Goal: Transaction & Acquisition: Purchase product/service

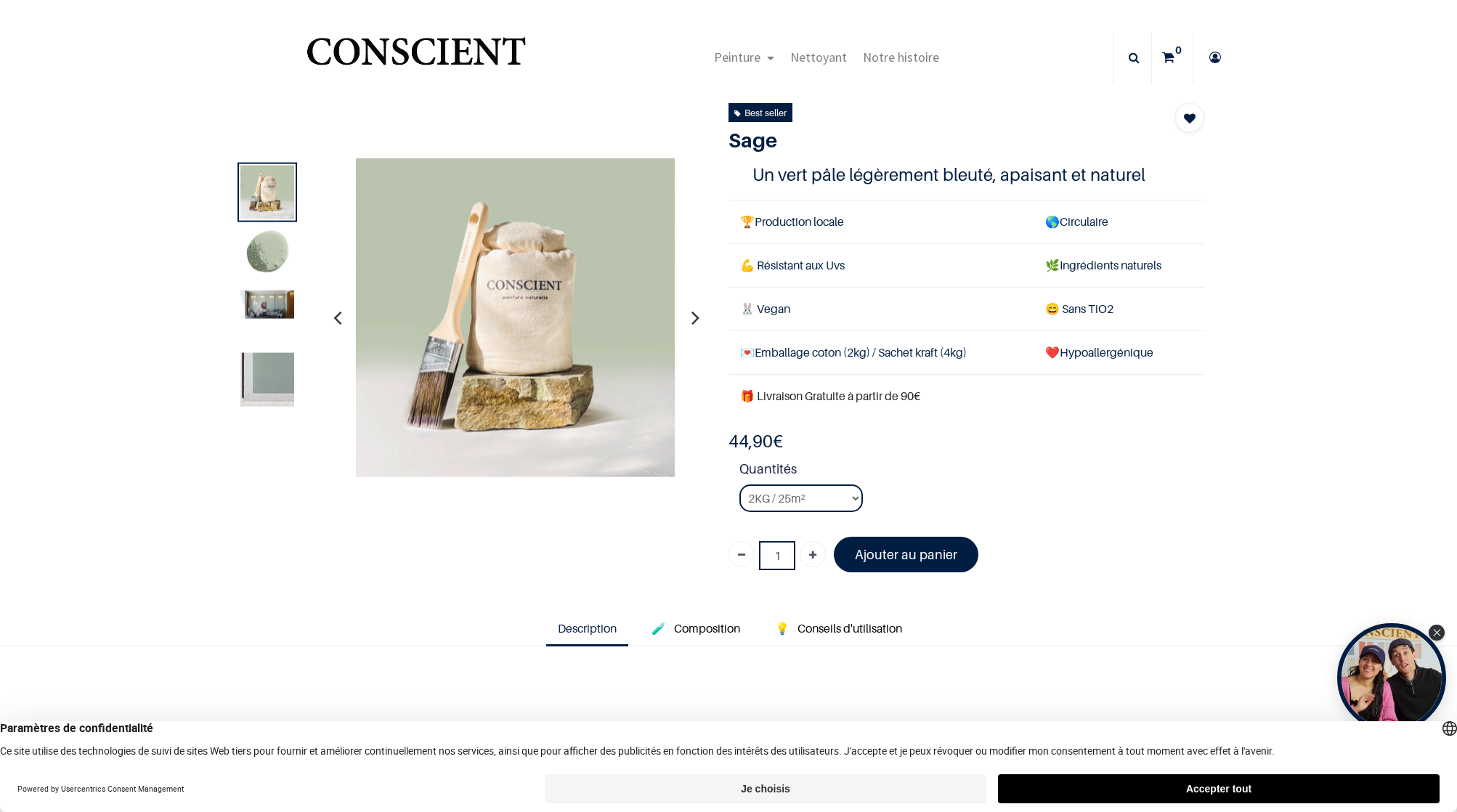
click at [251, 249] on img at bounding box center [268, 254] width 54 height 54
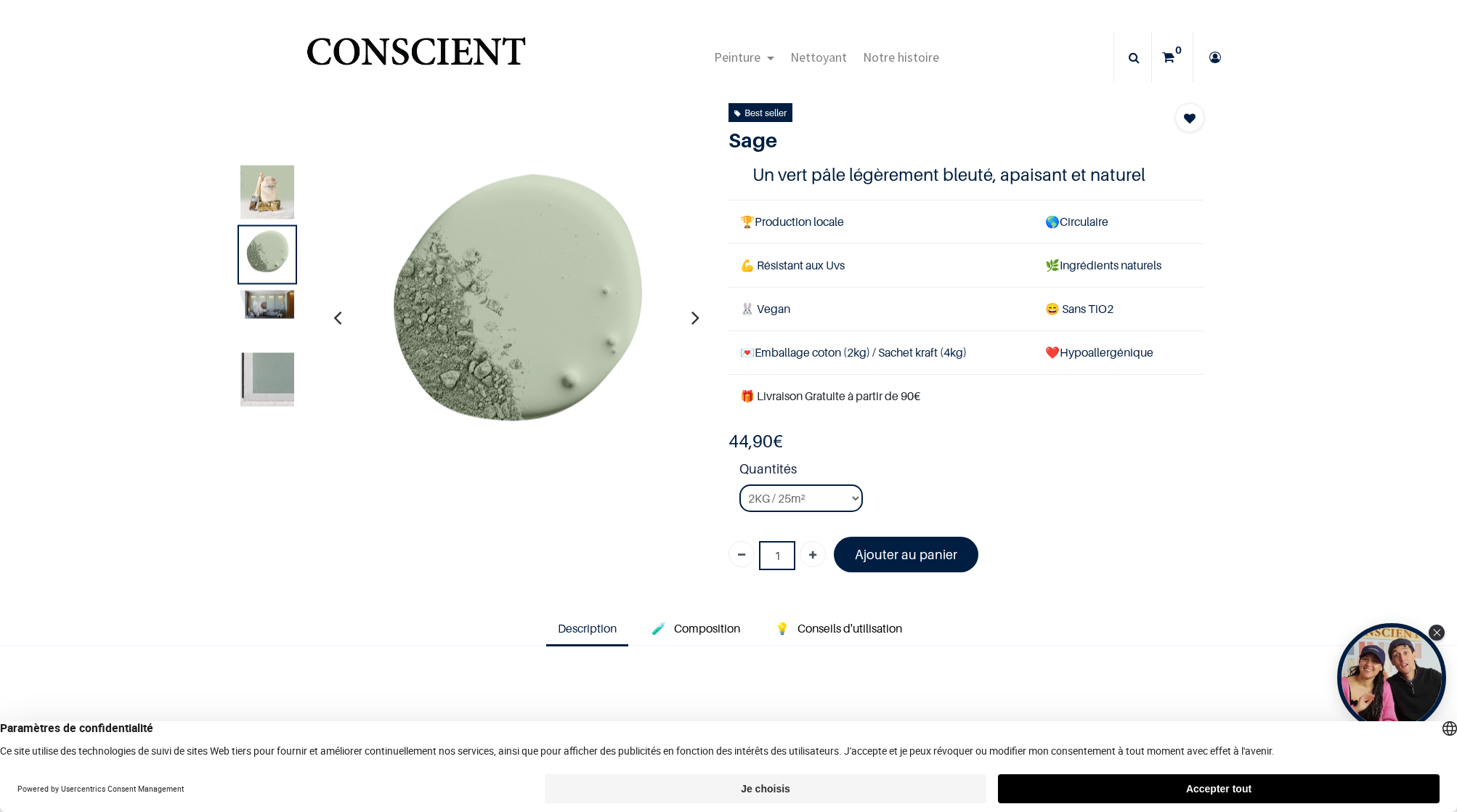
click at [257, 302] on img at bounding box center [268, 304] width 54 height 29
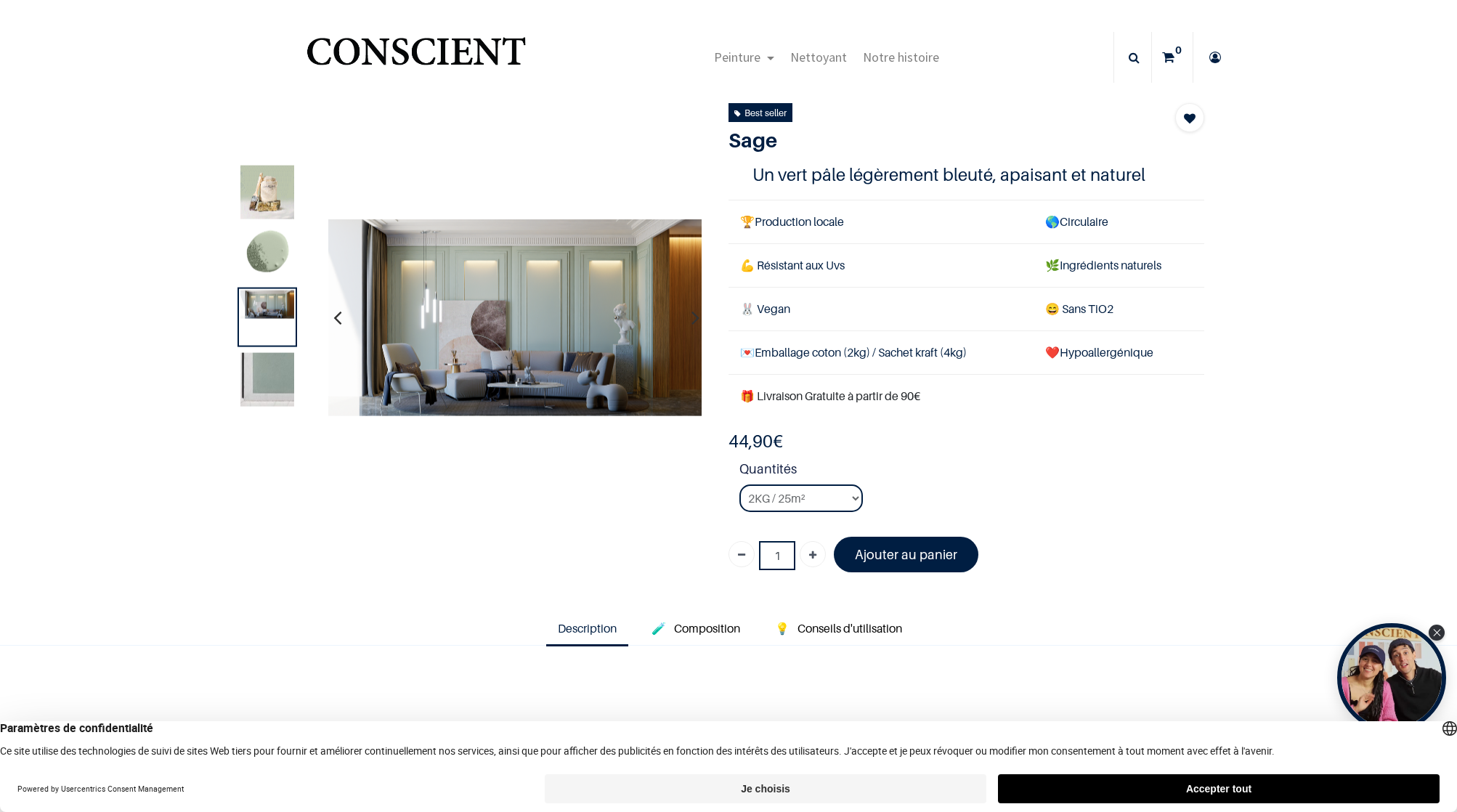
click at [264, 365] on img at bounding box center [268, 379] width 54 height 54
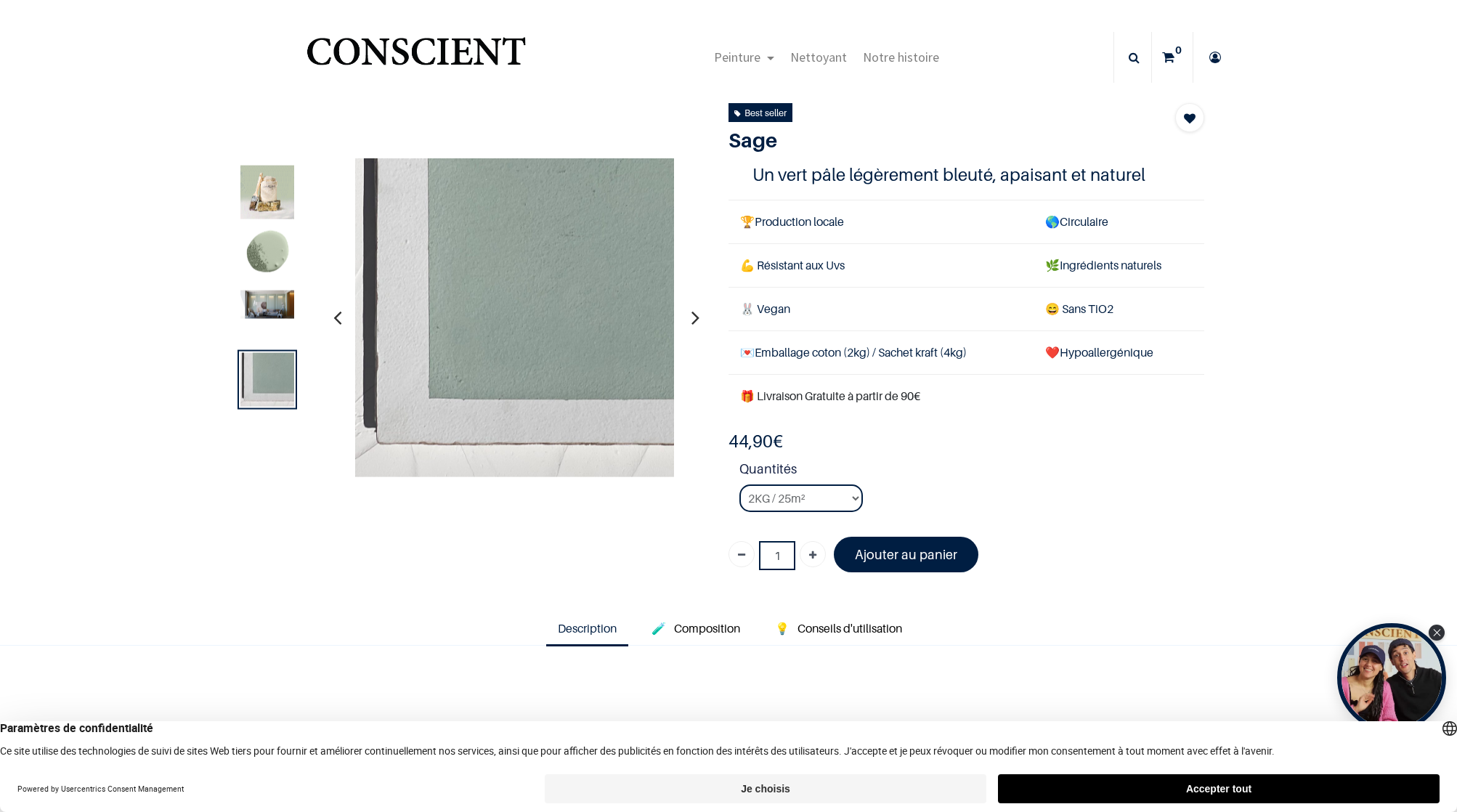
click at [261, 334] on div at bounding box center [267, 316] width 60 height 60
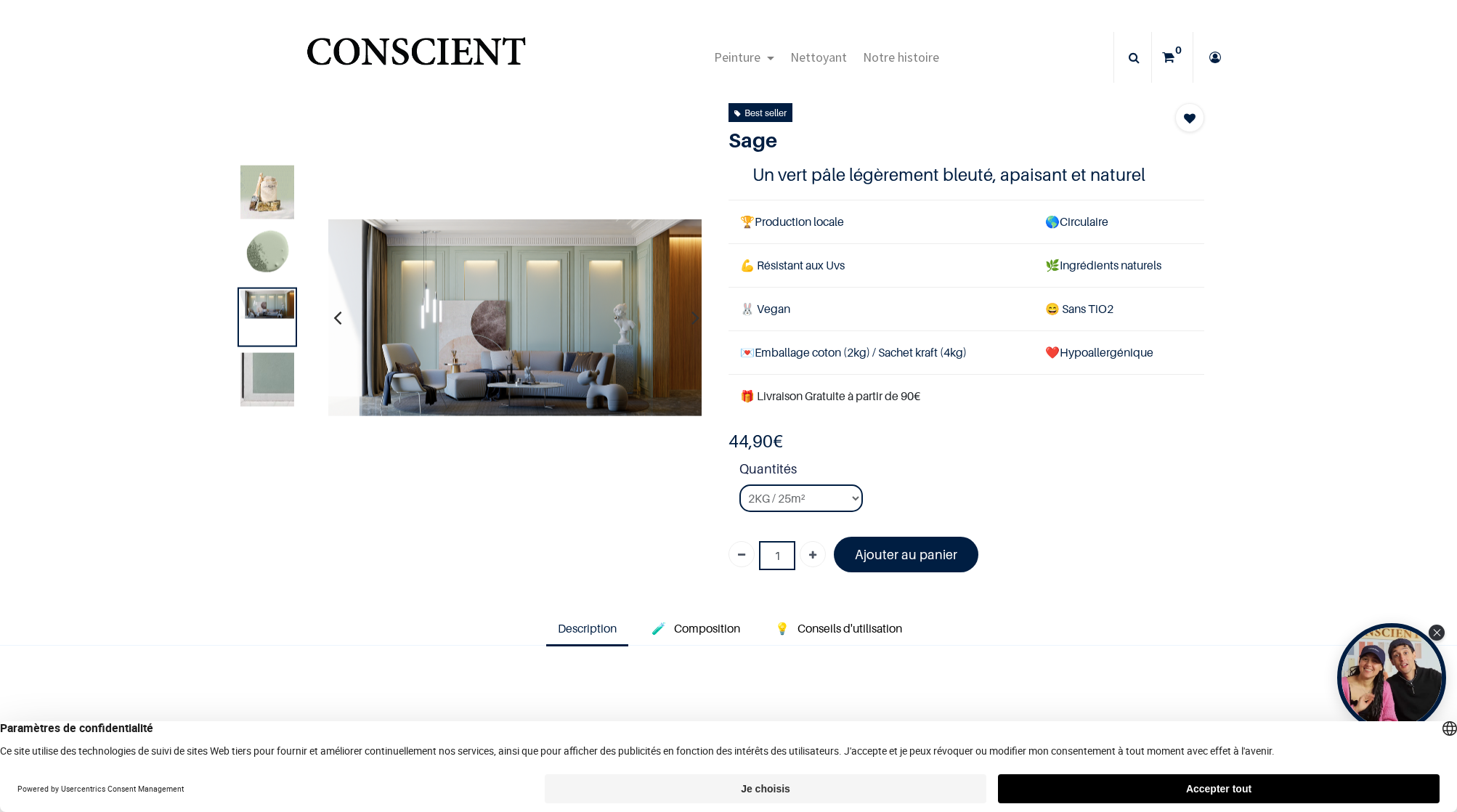
click at [260, 258] on img at bounding box center [268, 254] width 54 height 54
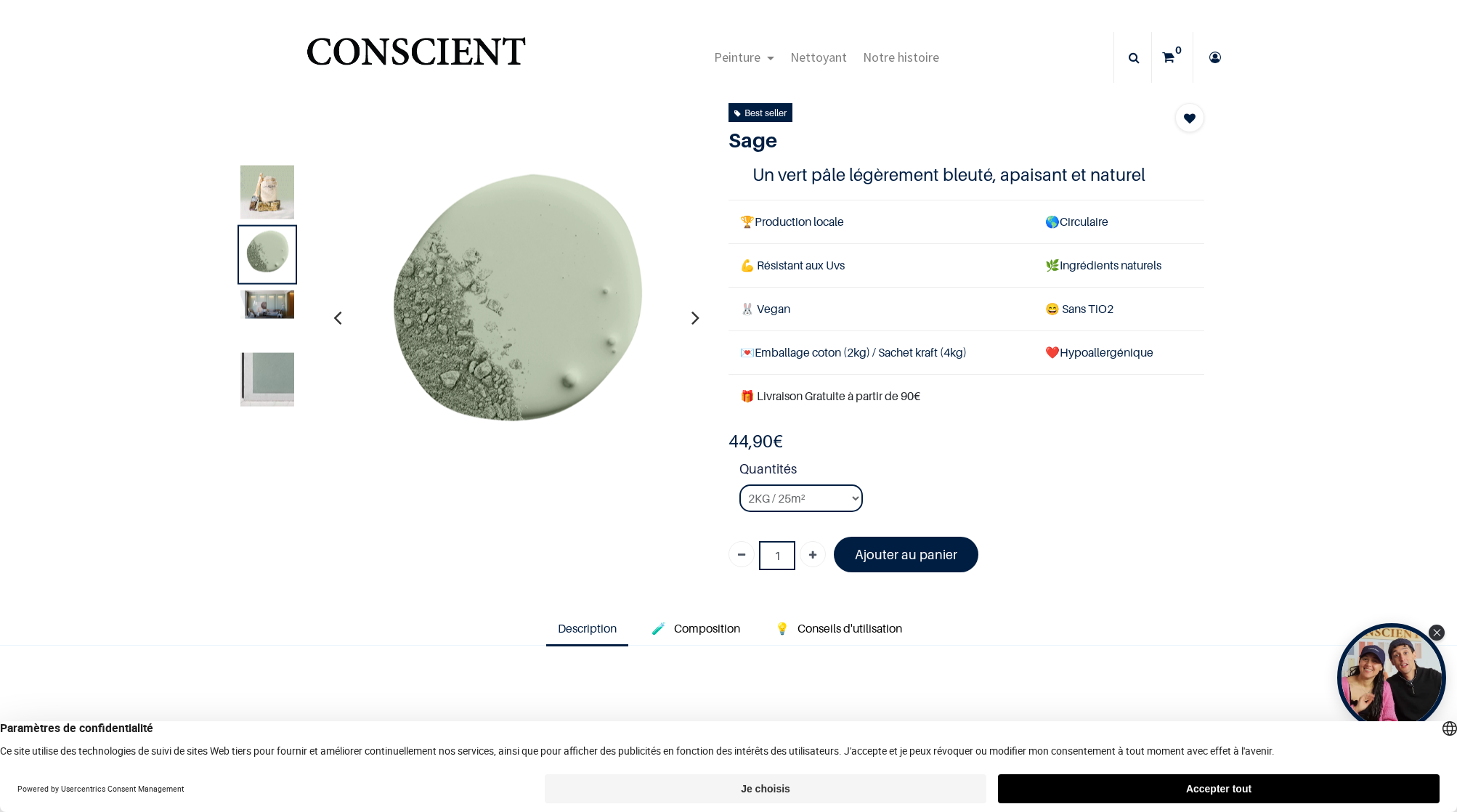
click at [267, 194] on img at bounding box center [268, 192] width 54 height 54
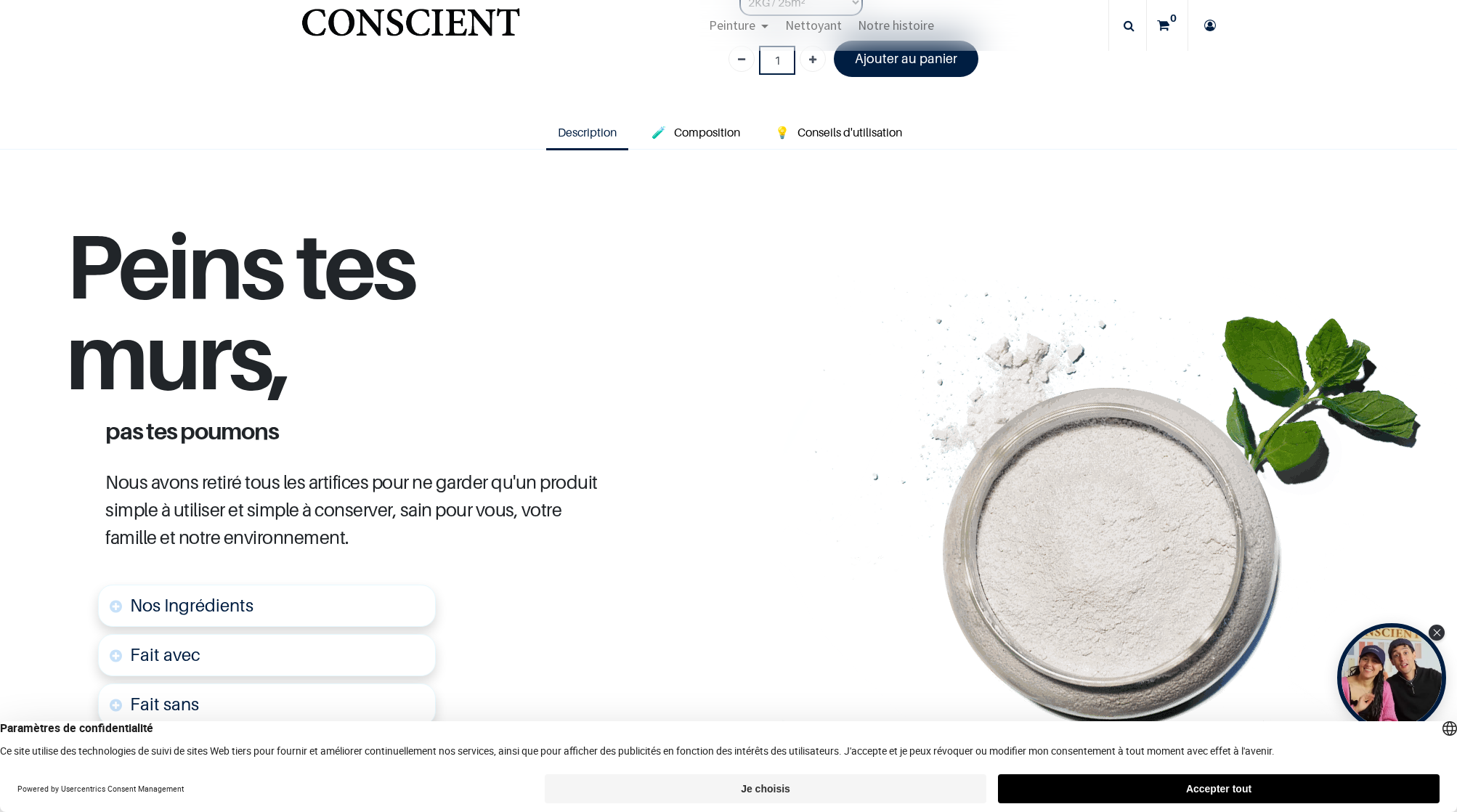
scroll to position [427, 0]
